Goal: Transaction & Acquisition: Book appointment/travel/reservation

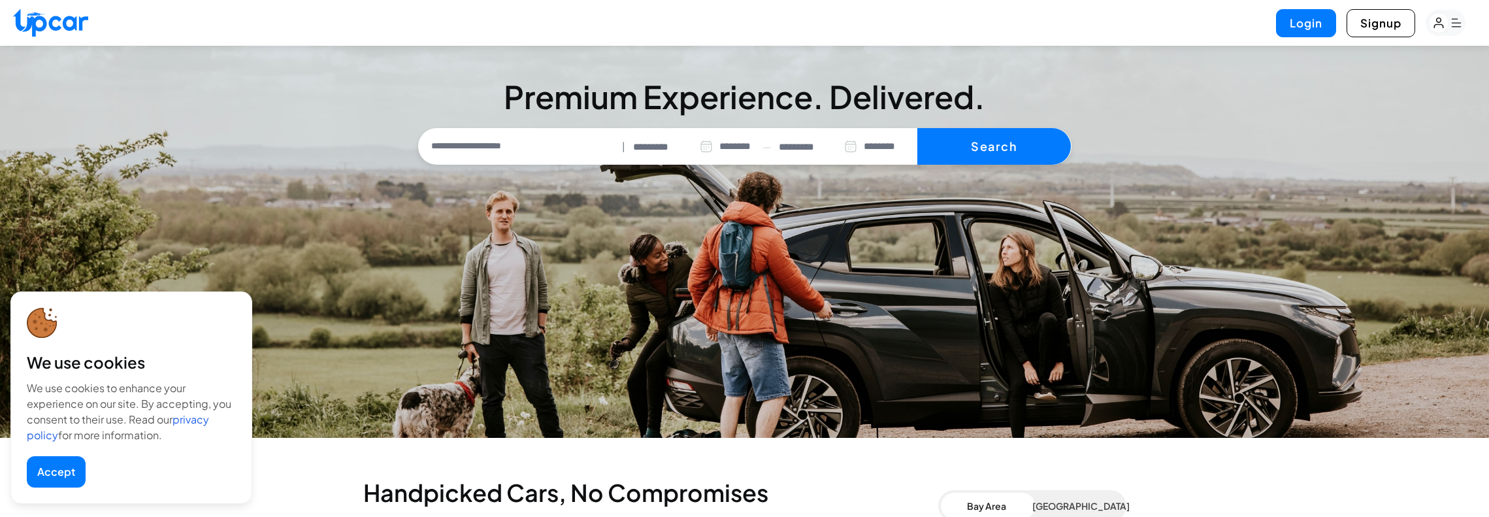
select select "********"
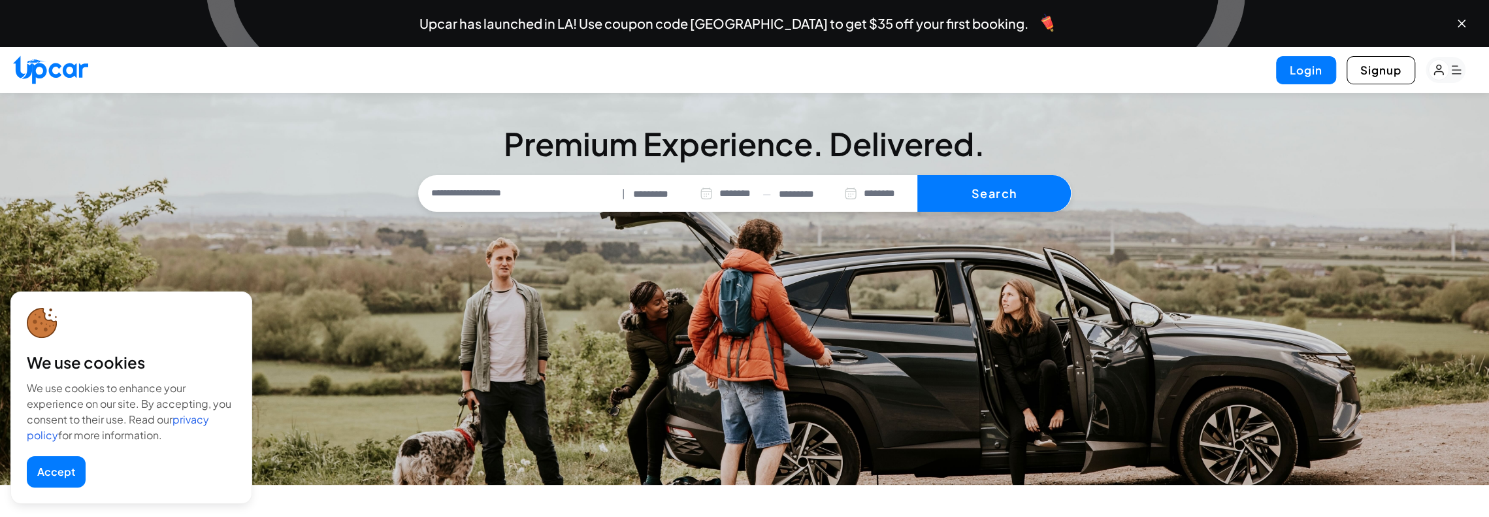
click at [650, 200] on input "*********" at bounding box center [673, 194] width 80 height 15
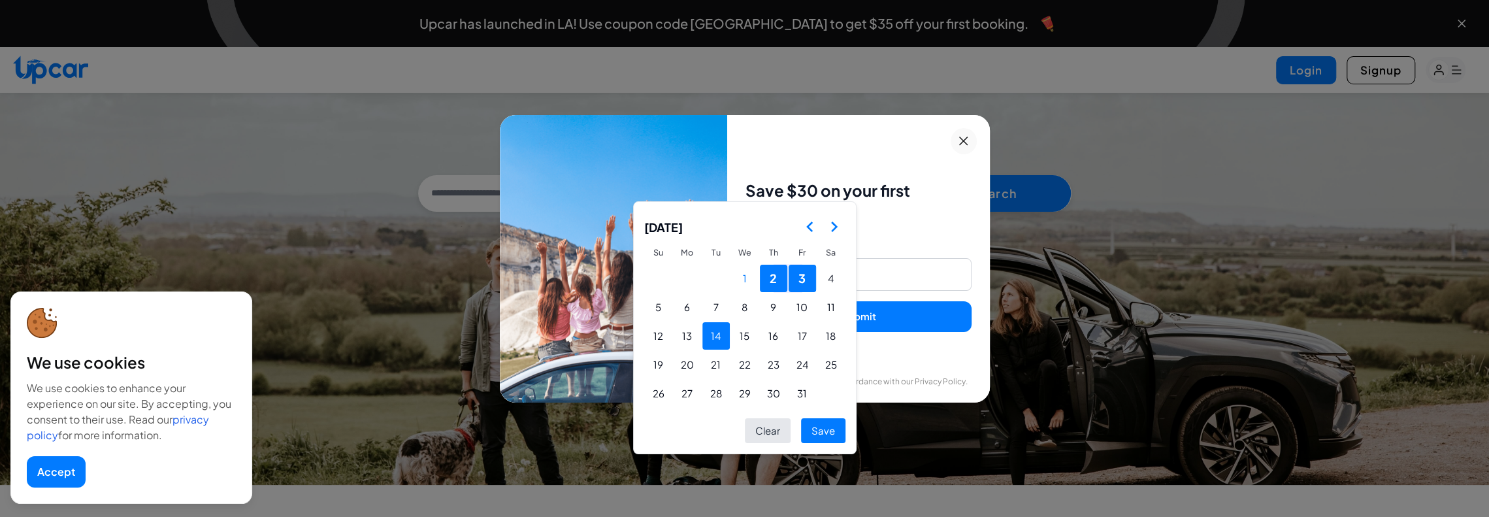
click at [708, 333] on button "14" at bounding box center [715, 335] width 27 height 27
click at [714, 393] on button "28" at bounding box center [715, 393] width 27 height 27
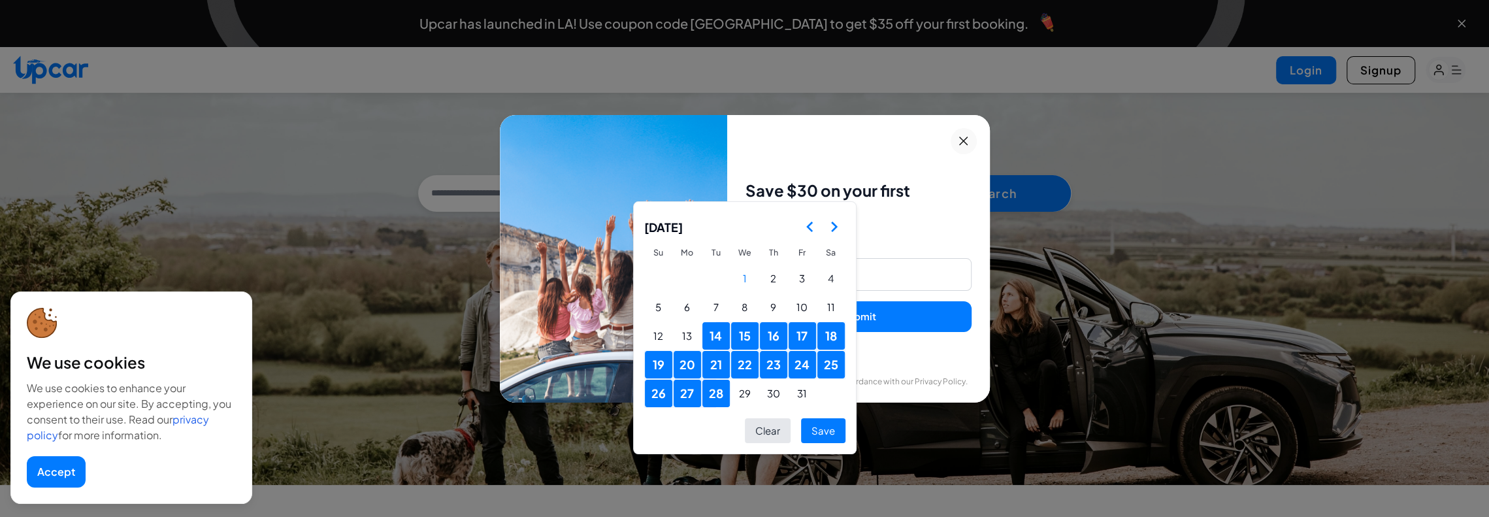
click at [824, 431] on button "Save" at bounding box center [823, 430] width 44 height 25
type input "**********"
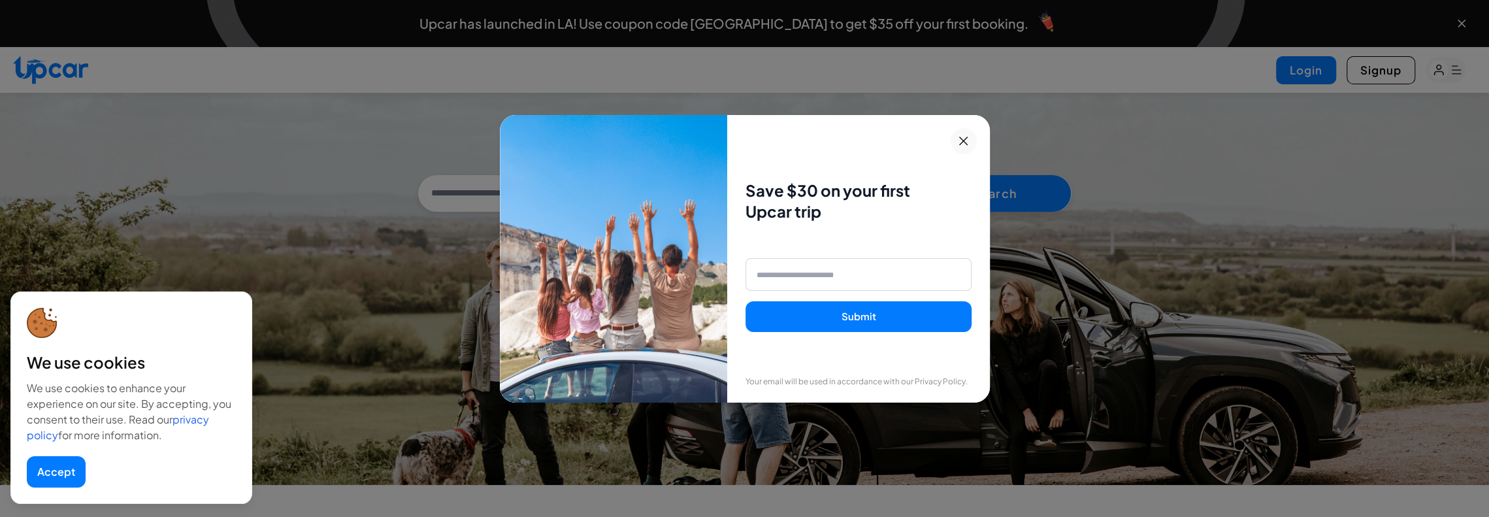
click at [968, 142] on icon at bounding box center [963, 141] width 16 height 16
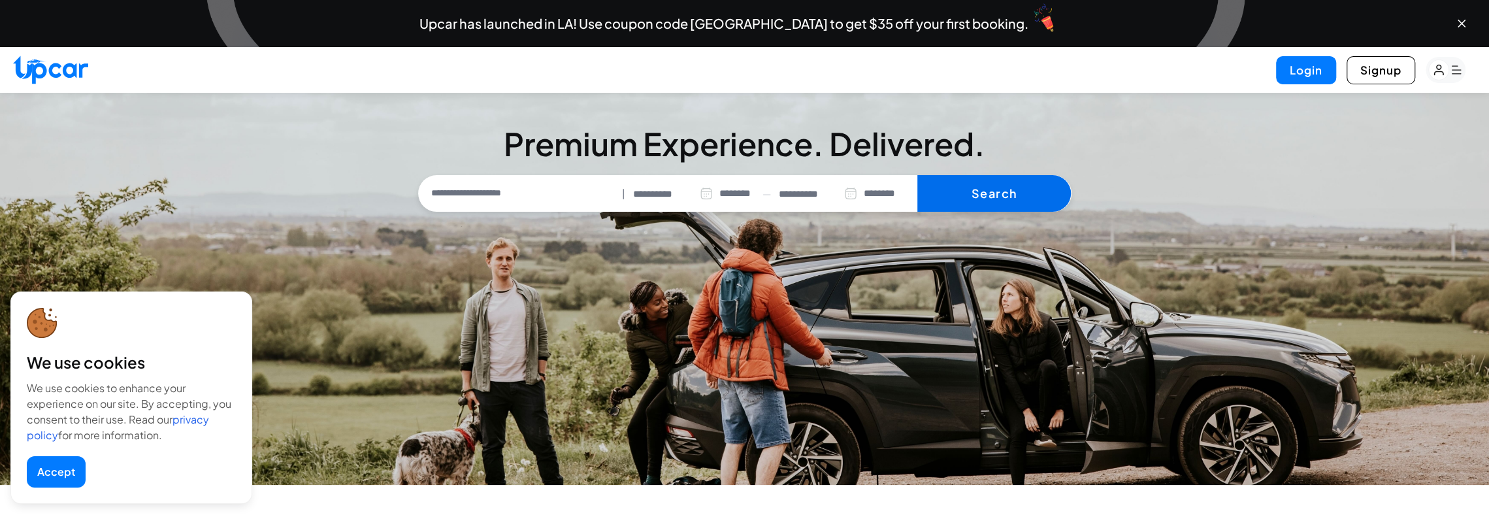
click at [983, 191] on button "Search" at bounding box center [994, 193] width 154 height 37
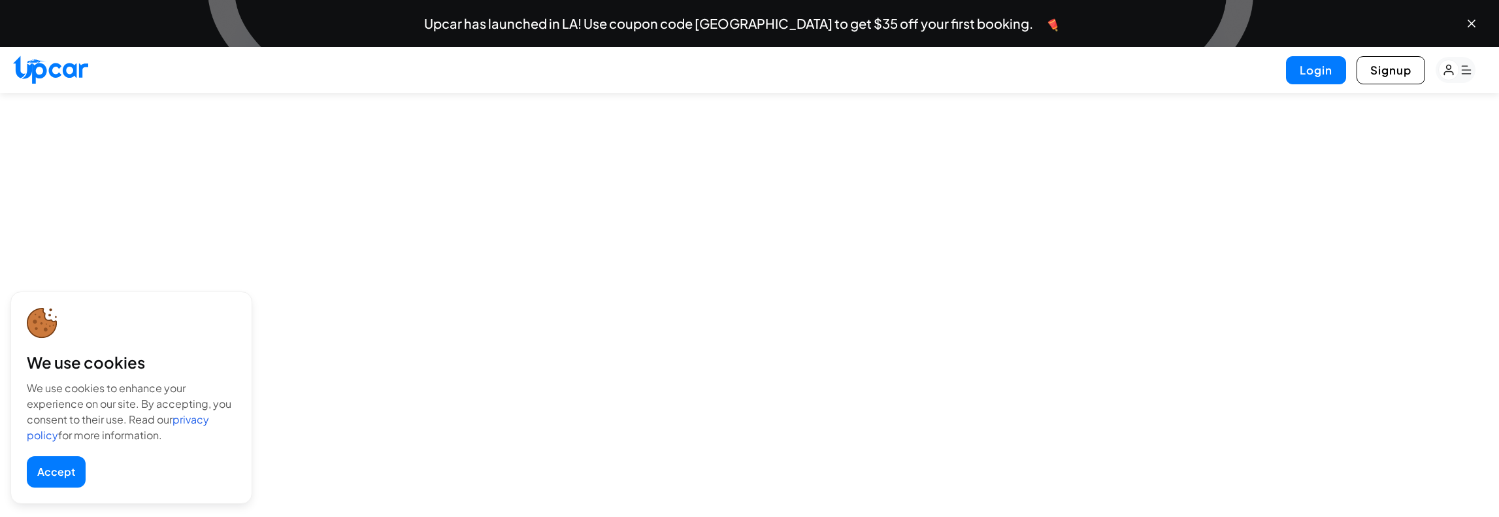
select select "********"
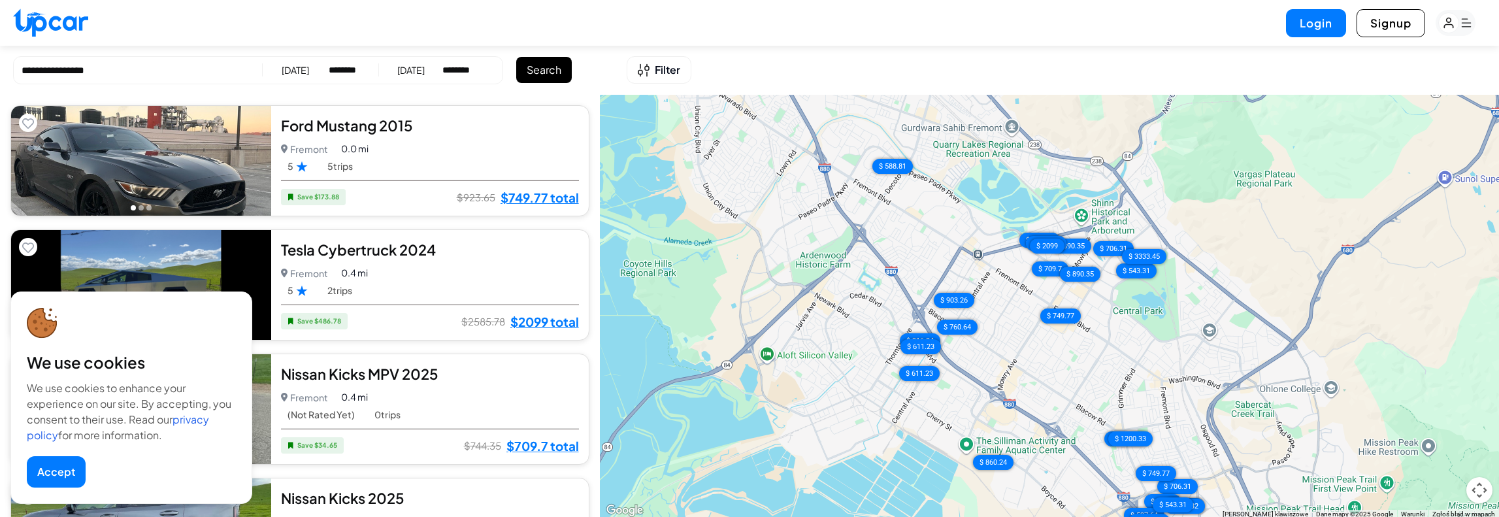
click at [63, 474] on button "Accept" at bounding box center [56, 471] width 59 height 31
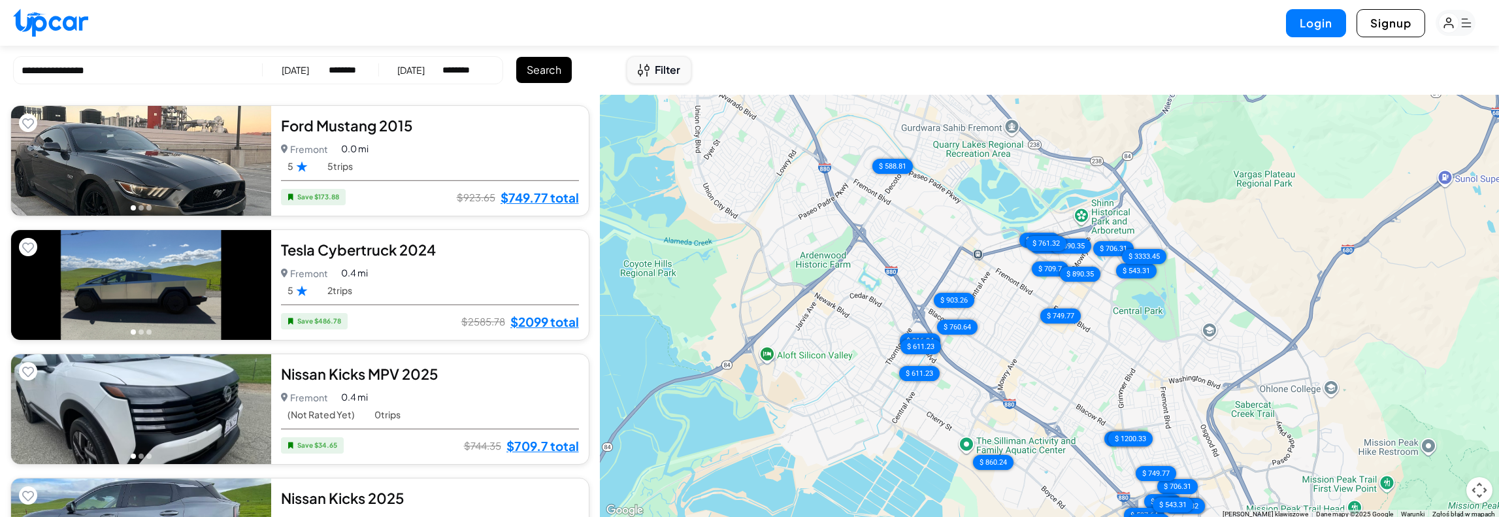
click at [659, 71] on span "Filter" at bounding box center [667, 70] width 25 height 16
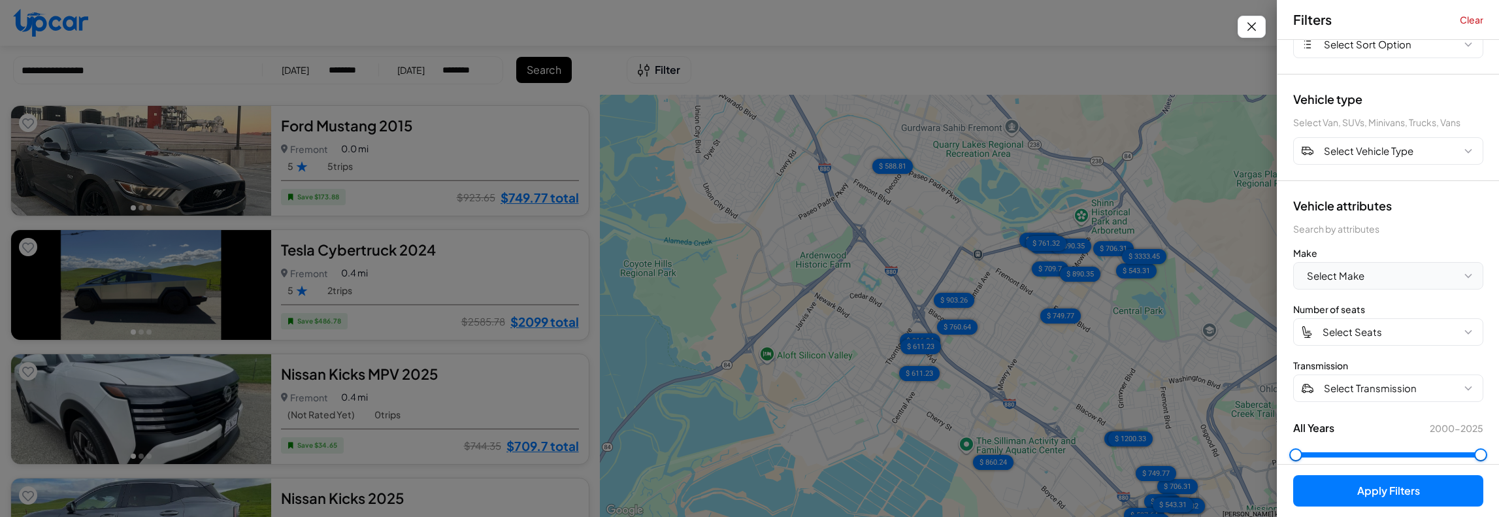
scroll to position [92, 0]
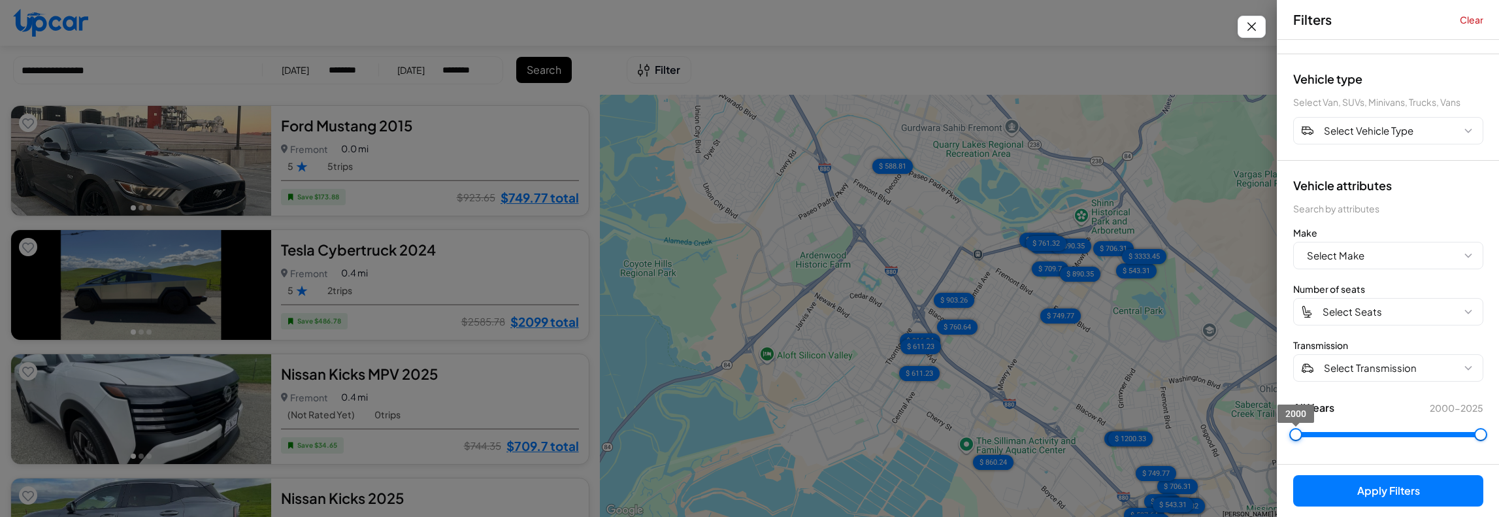
type input "****"
drag, startPoint x: 1297, startPoint y: 429, endPoint x: 1433, endPoint y: 439, distance: 136.2
click at [1437, 439] on span "2020" at bounding box center [1443, 434] width 13 height 13
click at [1375, 252] on button "Select Make" at bounding box center [1388, 255] width 190 height 27
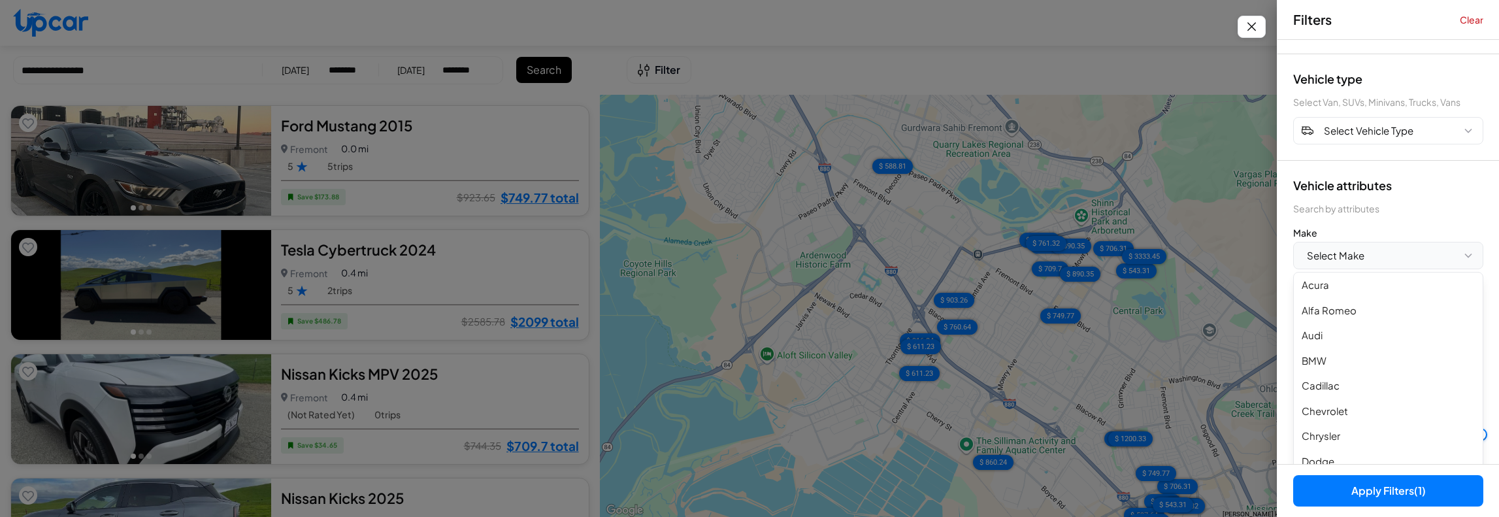
click at [1375, 252] on button "Select Make" at bounding box center [1388, 255] width 190 height 27
click at [1379, 299] on button "Select Seats" at bounding box center [1388, 311] width 190 height 27
click at [1379, 306] on span "Select Seats" at bounding box center [1351, 311] width 59 height 15
click at [1369, 365] on span "Select Transmission" at bounding box center [1370, 368] width 93 height 15
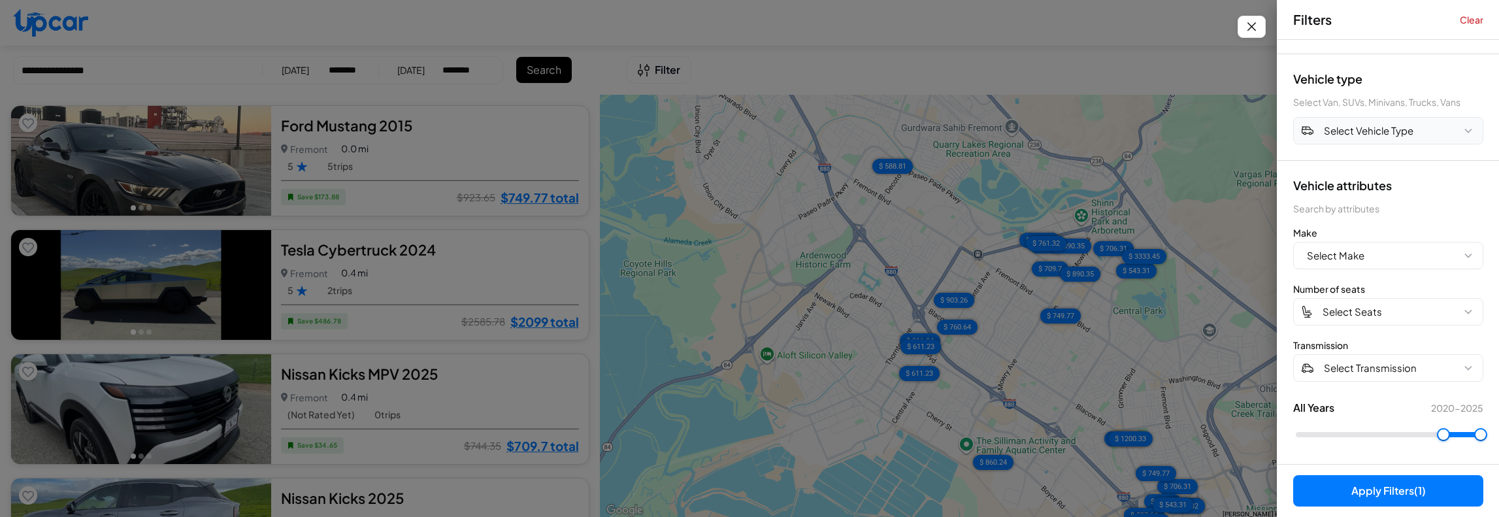
click at [1378, 133] on span "Select Vehicle Type" at bounding box center [1368, 130] width 89 height 15
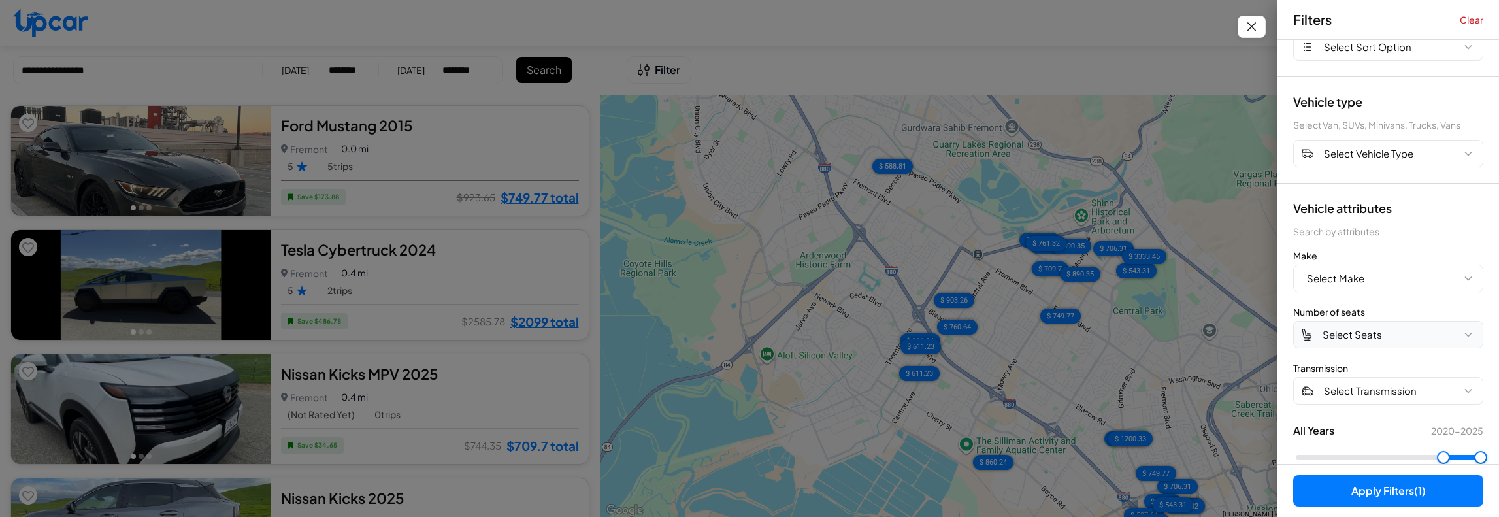
scroll to position [0, 0]
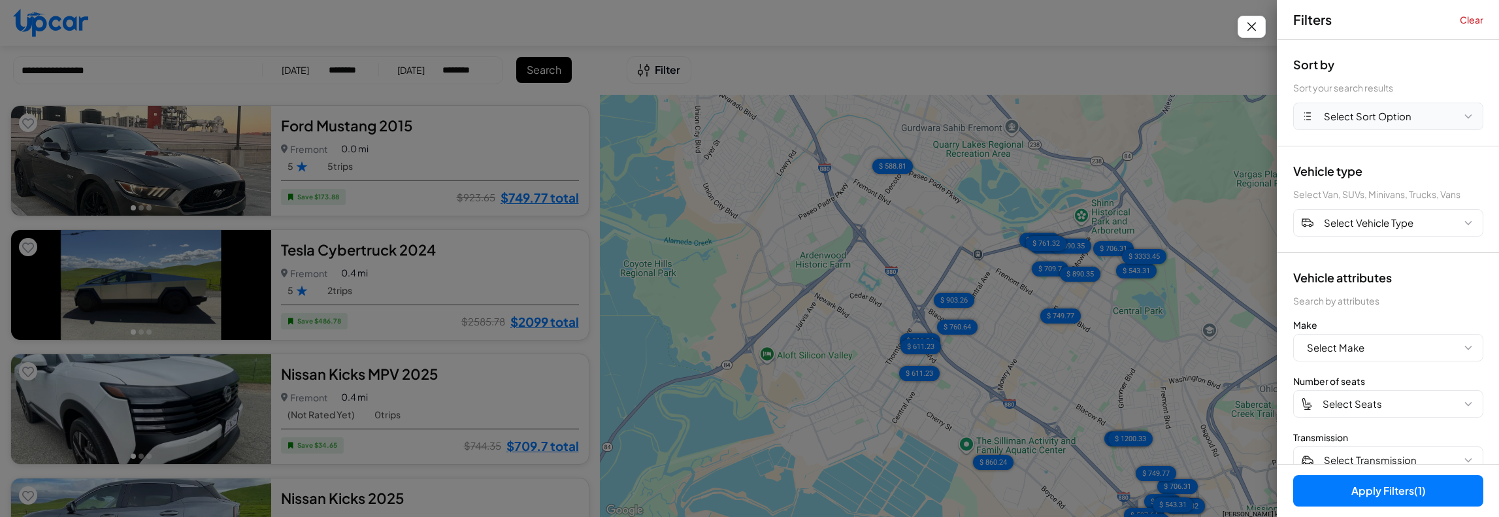
click at [1386, 109] on span "Select Sort Option" at bounding box center [1368, 116] width 88 height 15
click at [1391, 195] on button "PRICE HIGH" at bounding box center [1387, 196] width 189 height 25
click at [1373, 489] on button "Apply Filters (2)" at bounding box center [1388, 490] width 190 height 31
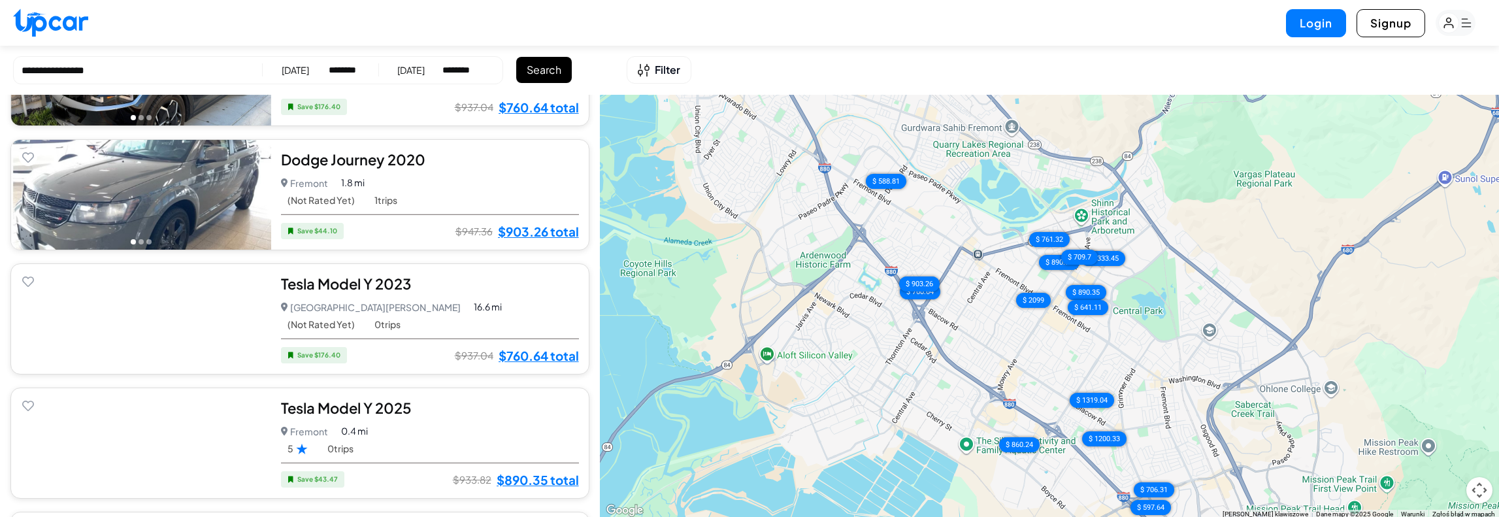
scroll to position [1986, 0]
